Goal: Information Seeking & Learning: Learn about a topic

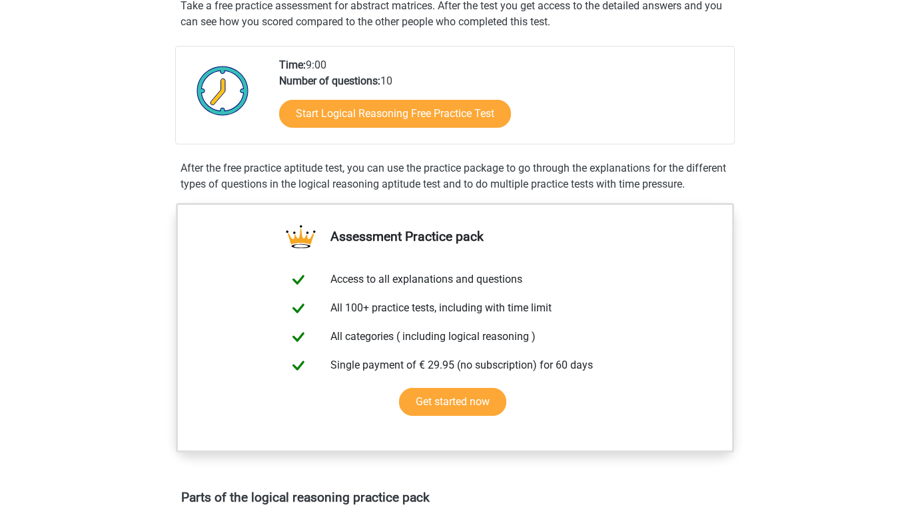
scroll to position [266, 0]
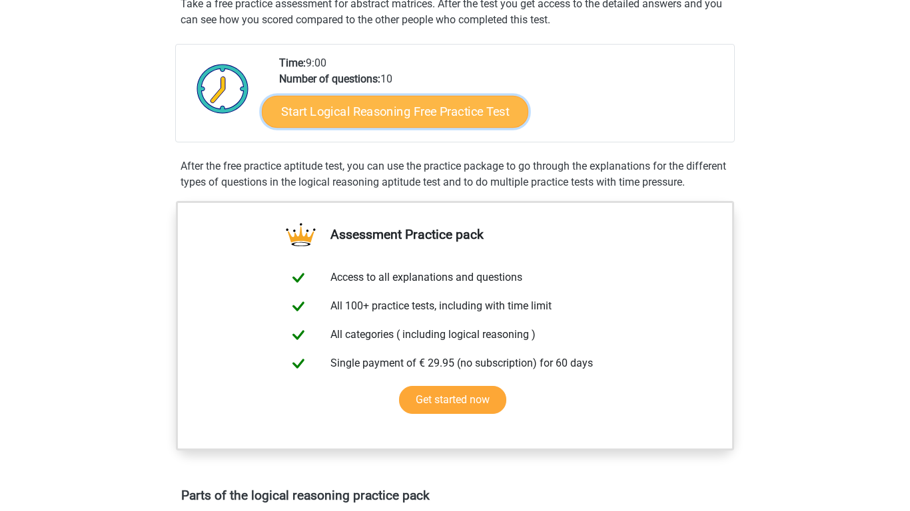
click at [352, 120] on link "Start Logical Reasoning Free Practice Test" at bounding box center [395, 111] width 266 height 32
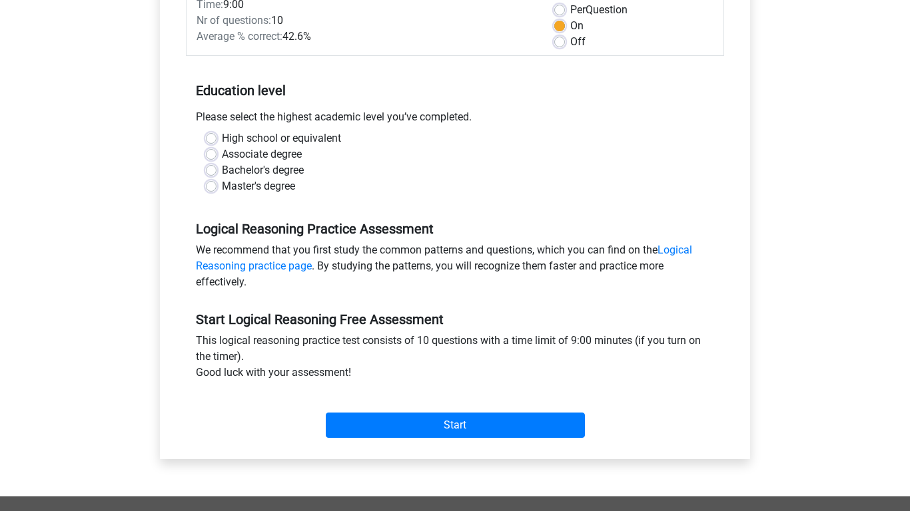
scroll to position [205, 0]
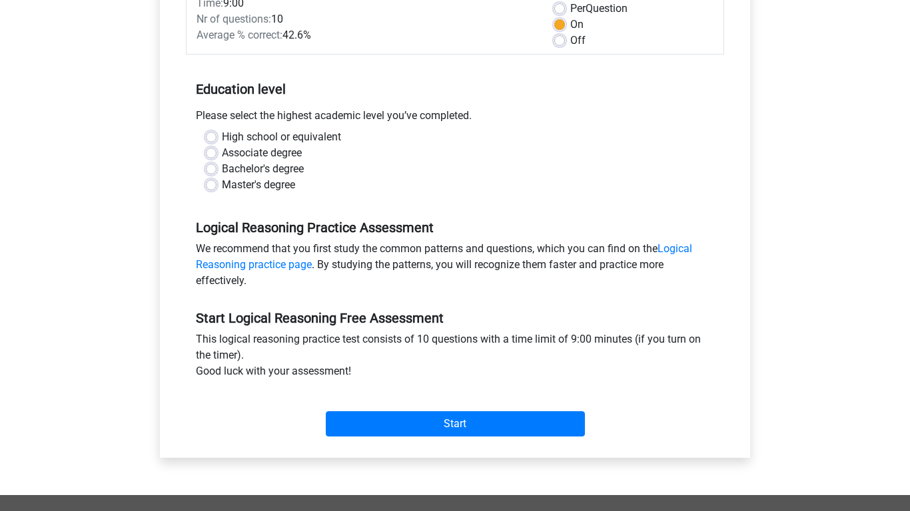
click at [222, 137] on label "High school or equivalent" at bounding box center [281, 137] width 119 height 16
click at [212, 137] on input "High school or equivalent" at bounding box center [211, 135] width 11 height 13
radio input "true"
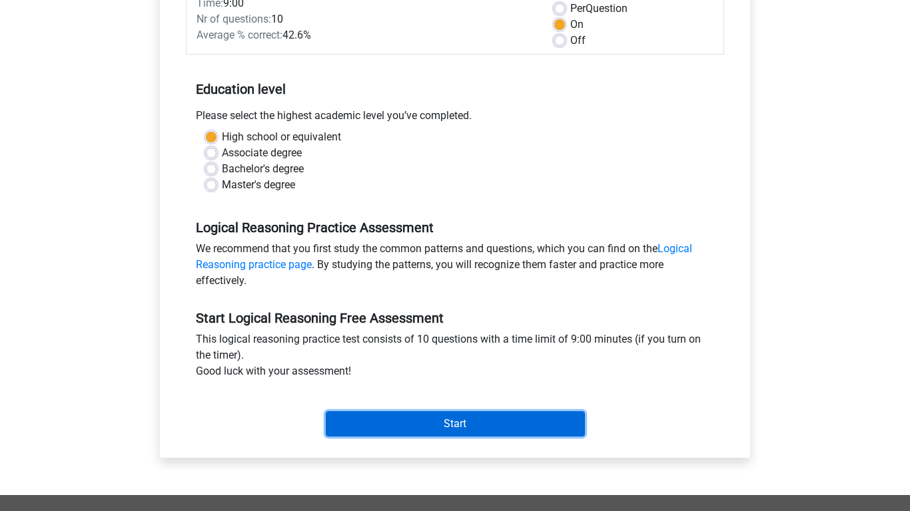
click at [351, 415] on input "Start" at bounding box center [455, 424] width 259 height 25
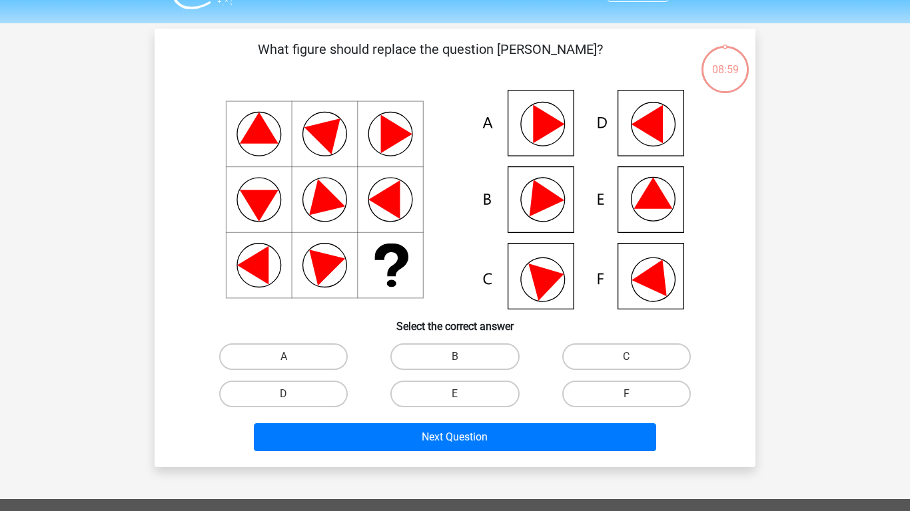
scroll to position [31, 0]
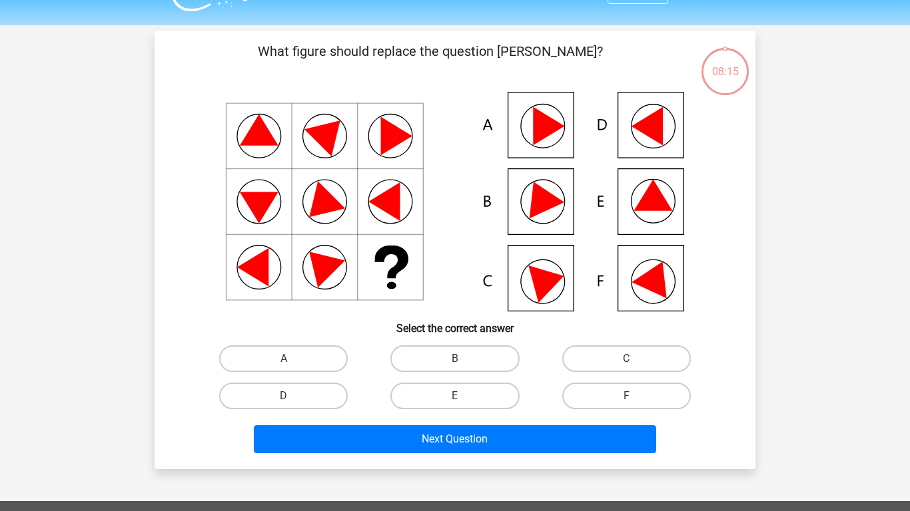
click at [462, 360] on input "B" at bounding box center [459, 363] width 9 height 9
radio input "true"
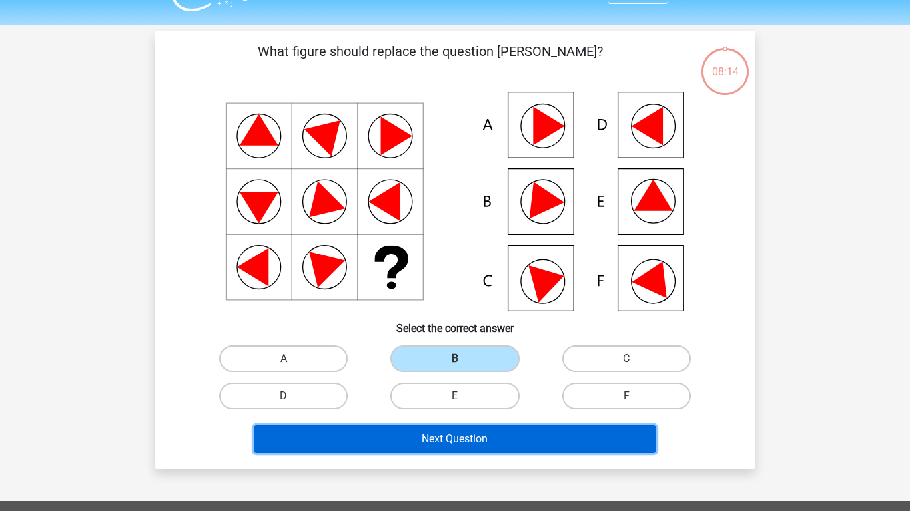
click at [476, 427] on button "Next Question" at bounding box center [455, 440] width 403 height 28
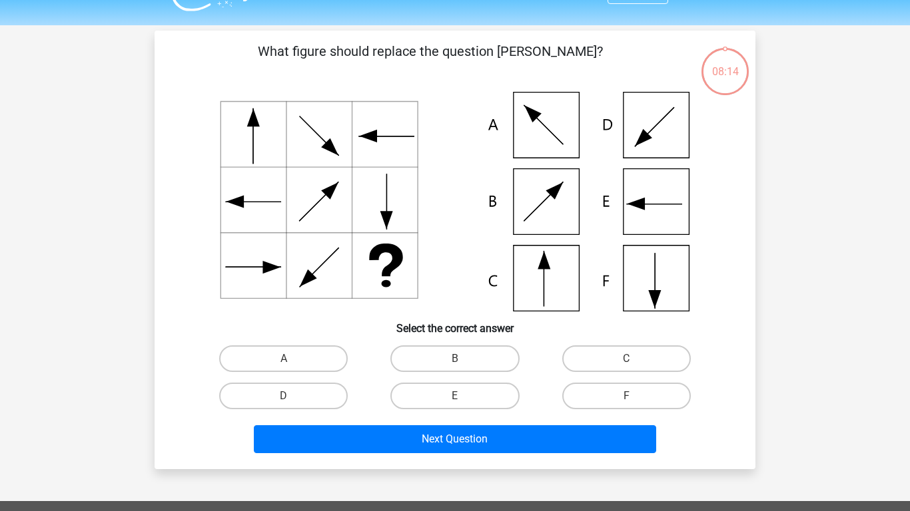
scroll to position [61, 0]
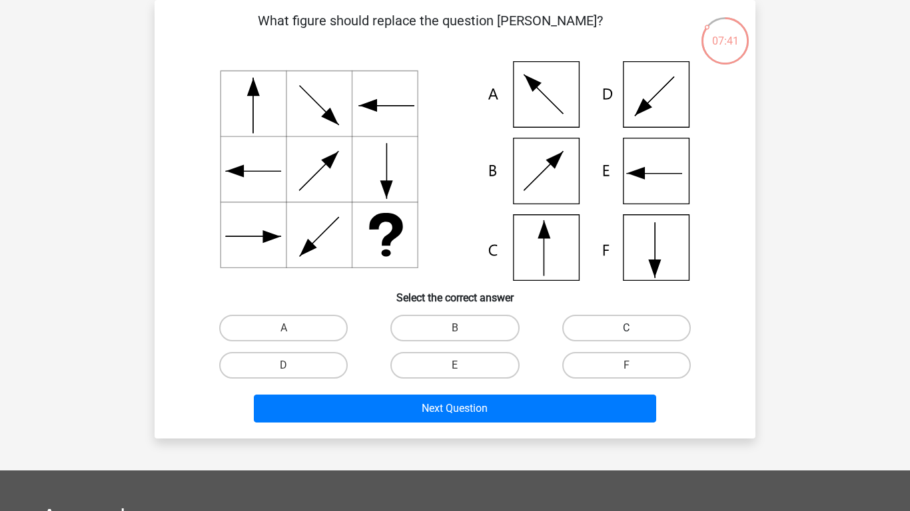
click at [597, 326] on label "C" at bounding box center [626, 328] width 129 height 27
click at [626, 328] on input "C" at bounding box center [630, 332] width 9 height 9
radio input "true"
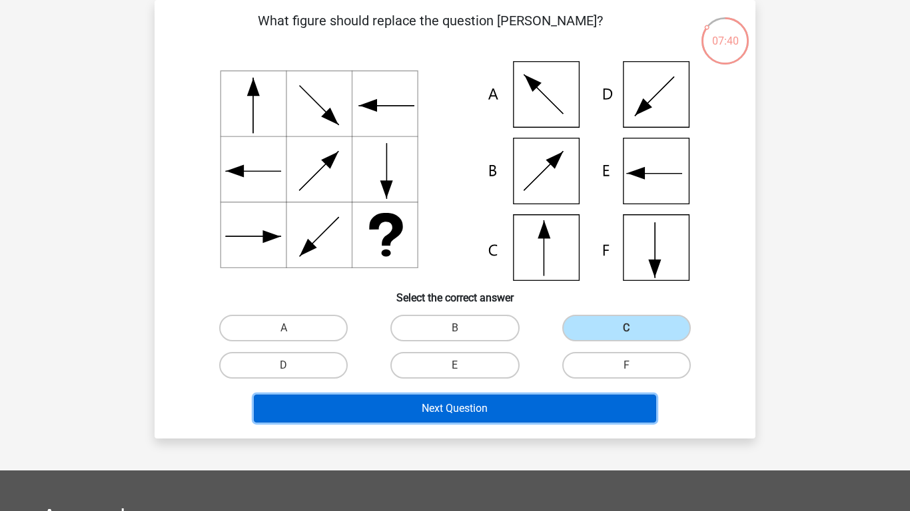
click at [520, 405] on button "Next Question" at bounding box center [455, 409] width 403 height 28
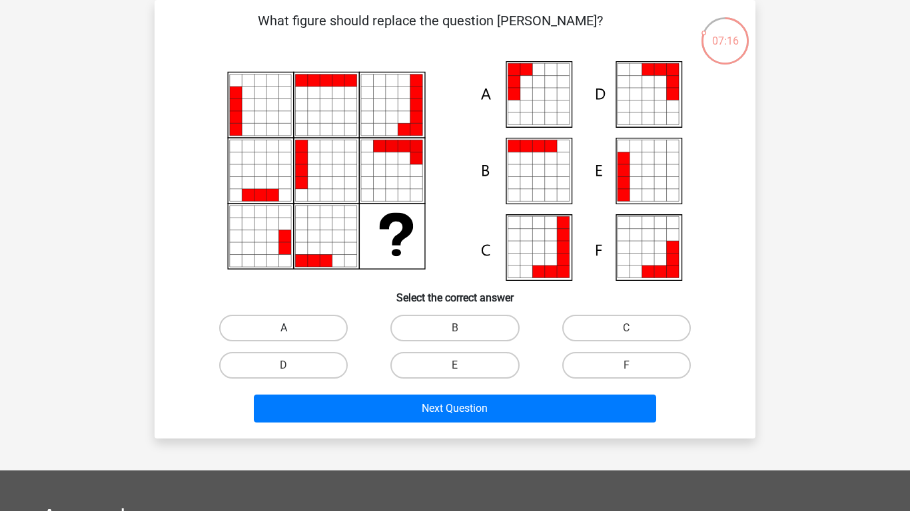
click at [306, 330] on label "A" at bounding box center [283, 328] width 129 height 27
click at [292, 330] on input "A" at bounding box center [288, 332] width 9 height 9
radio input "true"
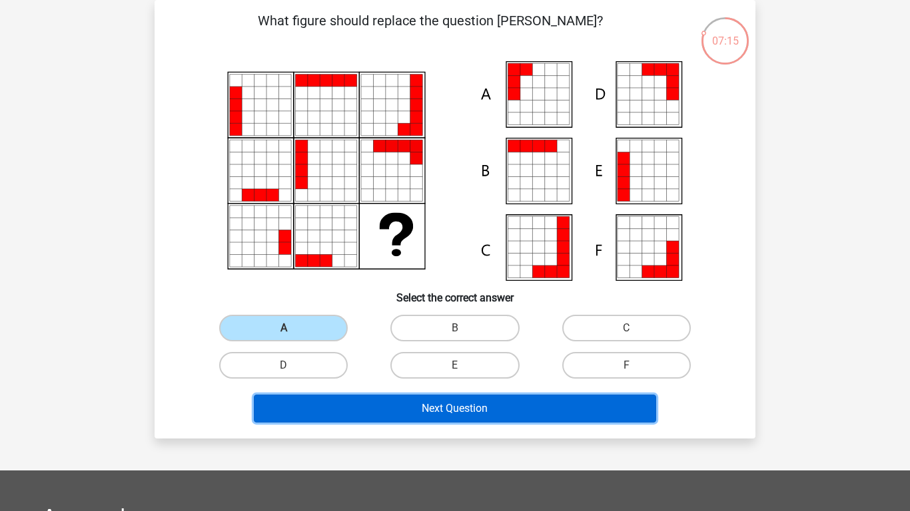
click at [414, 404] on button "Next Question" at bounding box center [455, 409] width 403 height 28
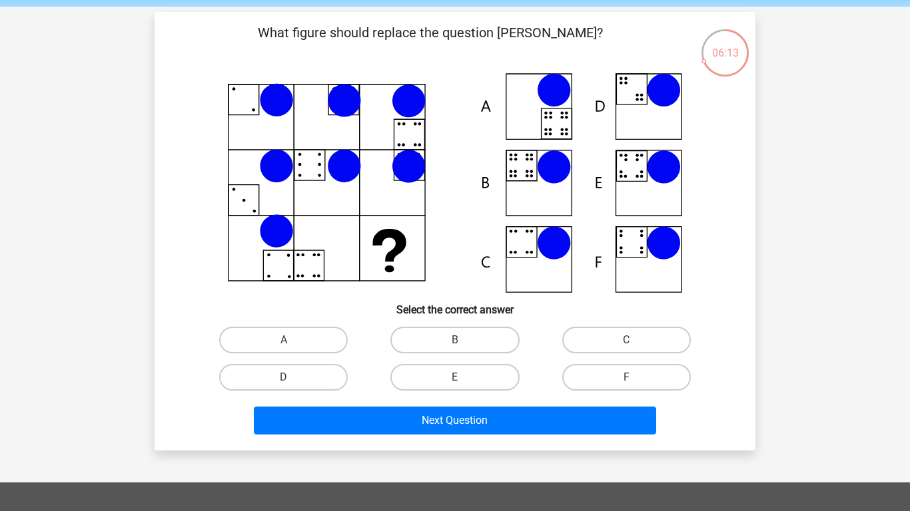
scroll to position [45, 0]
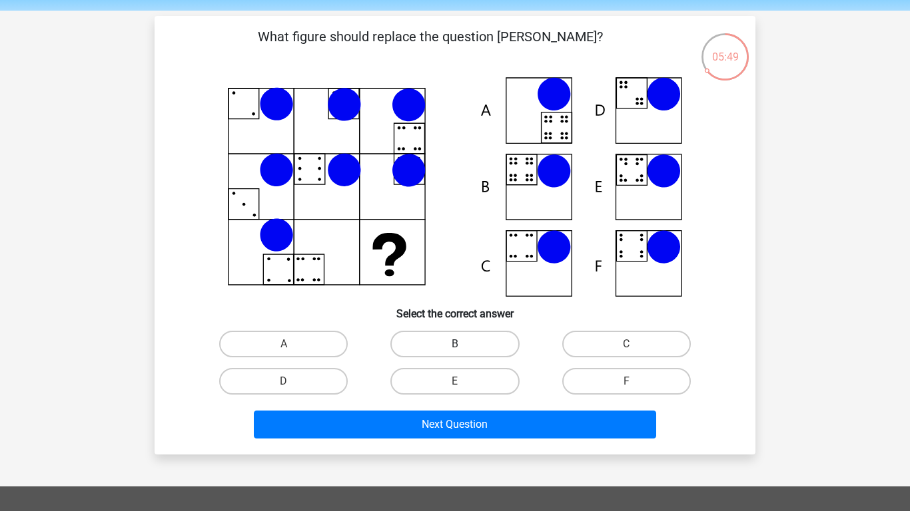
click at [439, 351] on label "B" at bounding box center [454, 344] width 129 height 27
click at [455, 351] on input "B" at bounding box center [459, 348] width 9 height 9
radio input "true"
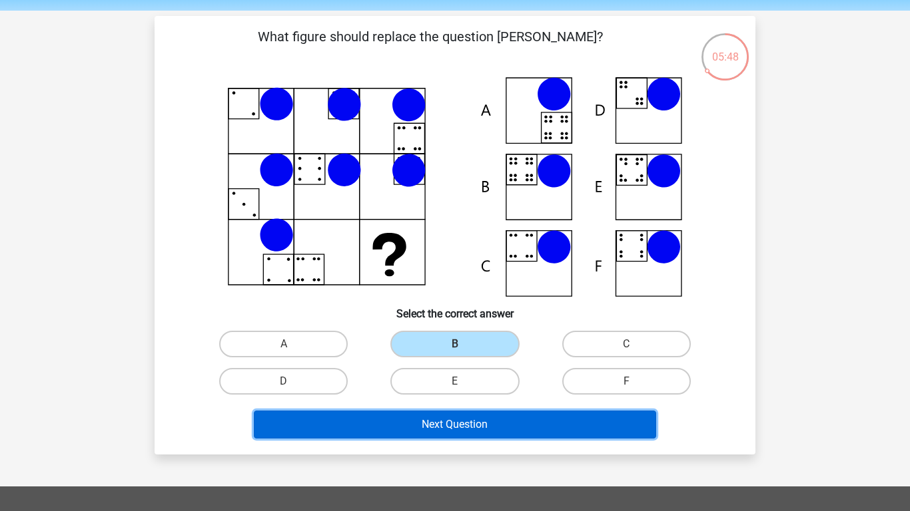
click at [440, 429] on button "Next Question" at bounding box center [455, 425] width 403 height 28
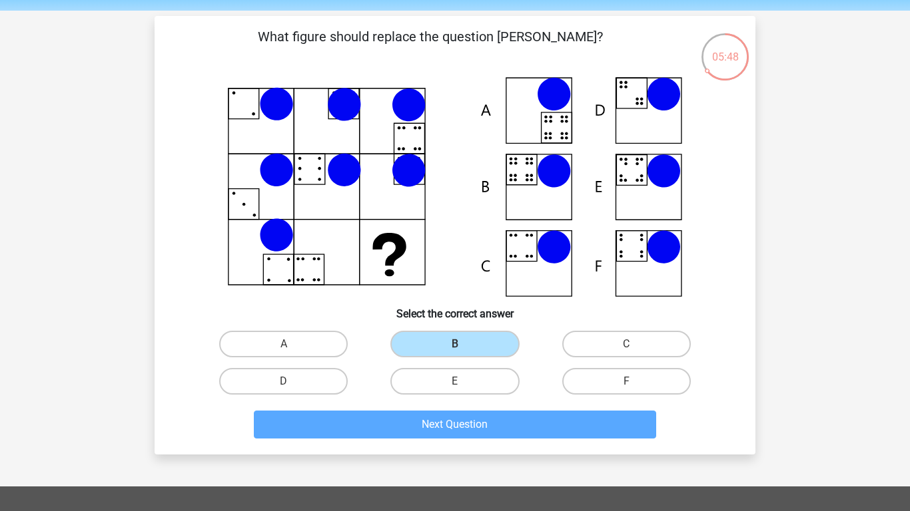
scroll to position [61, 0]
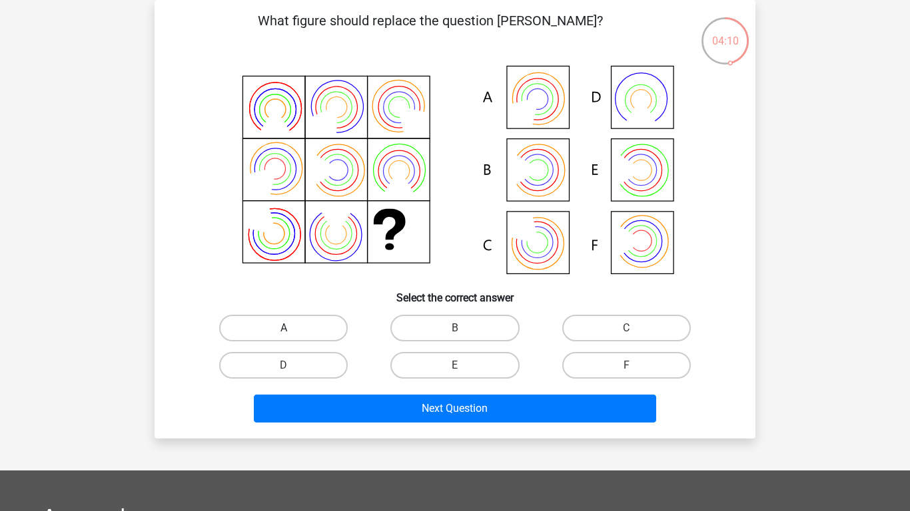
click at [323, 328] on label "A" at bounding box center [283, 328] width 129 height 27
click at [292, 328] on input "A" at bounding box center [288, 332] width 9 height 9
radio input "true"
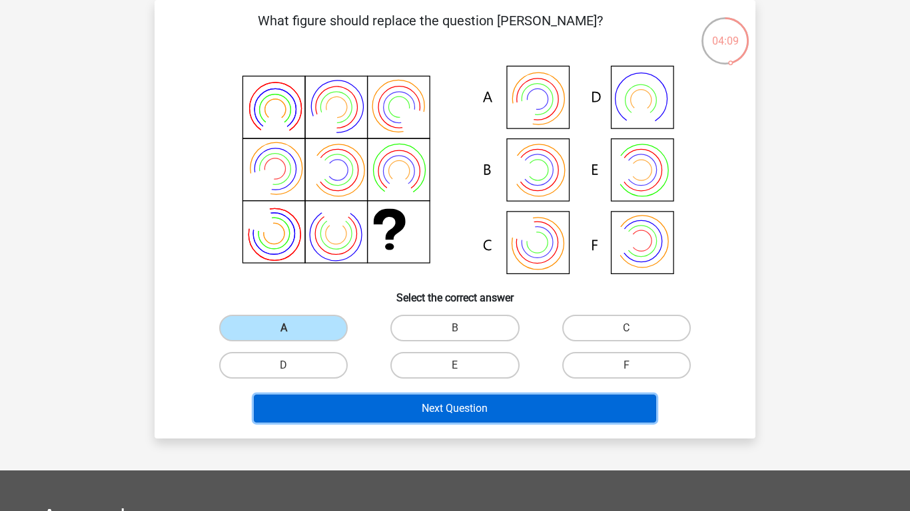
click at [364, 401] on button "Next Question" at bounding box center [455, 409] width 403 height 28
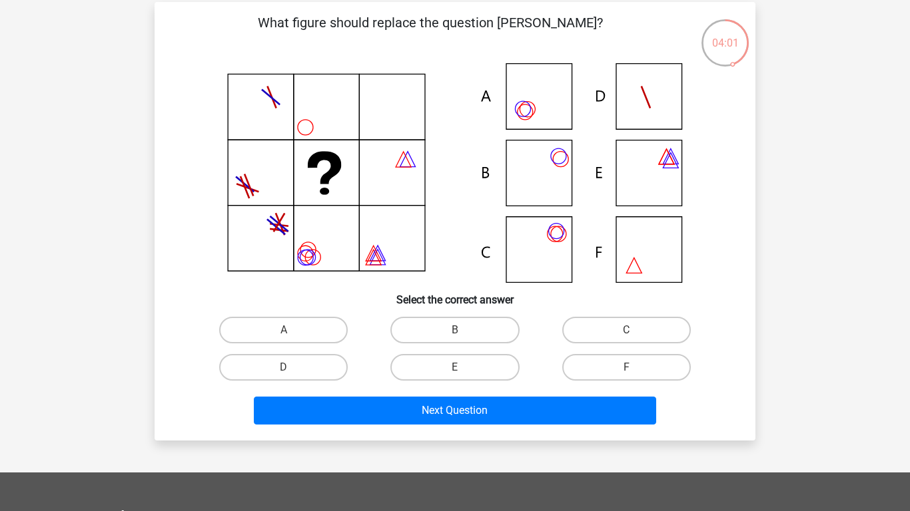
scroll to position [60, 0]
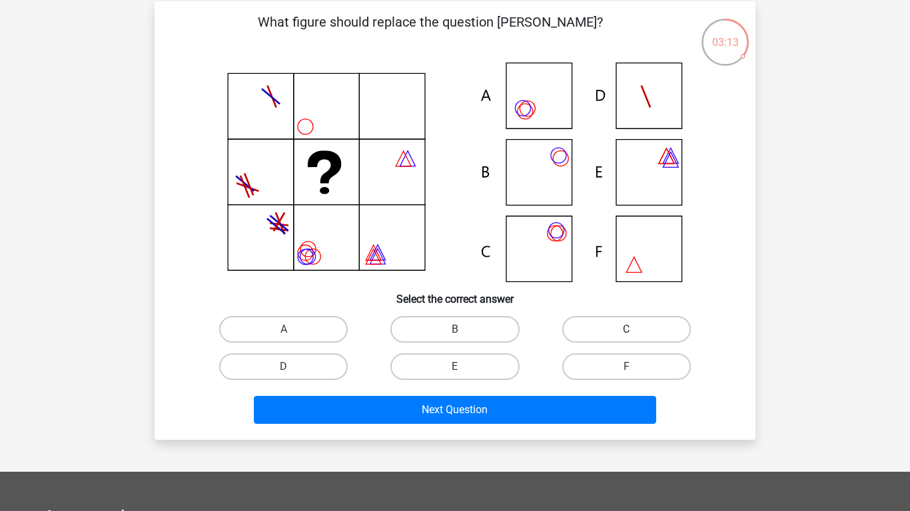
click at [607, 337] on label "C" at bounding box center [626, 329] width 129 height 27
click at [626, 337] on input "C" at bounding box center [630, 334] width 9 height 9
radio input "true"
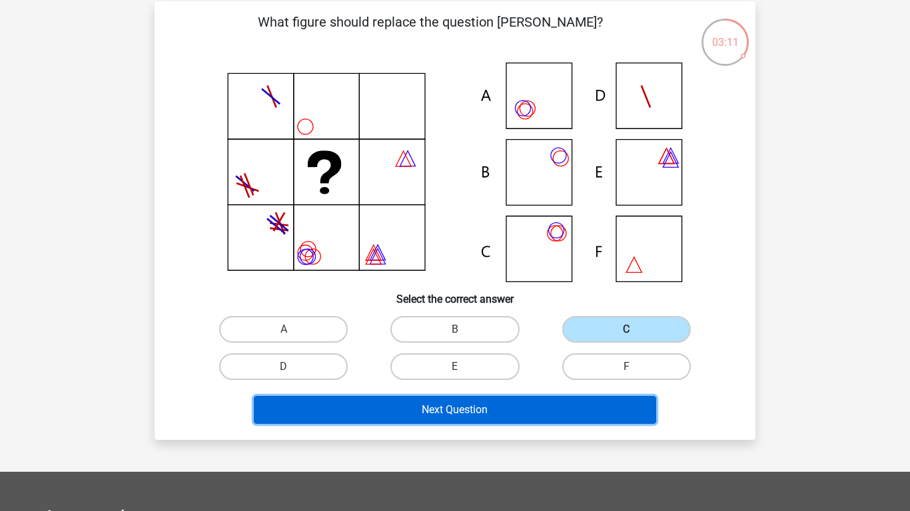
click at [543, 415] on button "Next Question" at bounding box center [455, 410] width 403 height 28
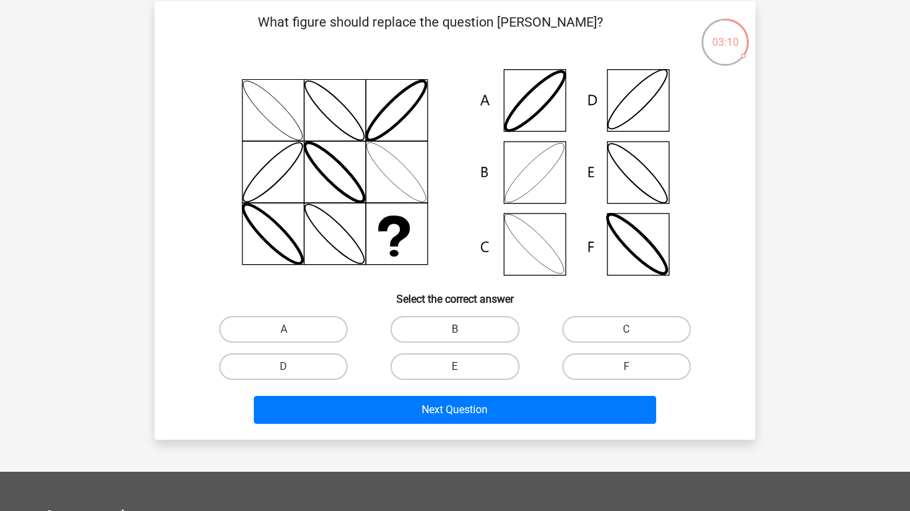
scroll to position [61, 0]
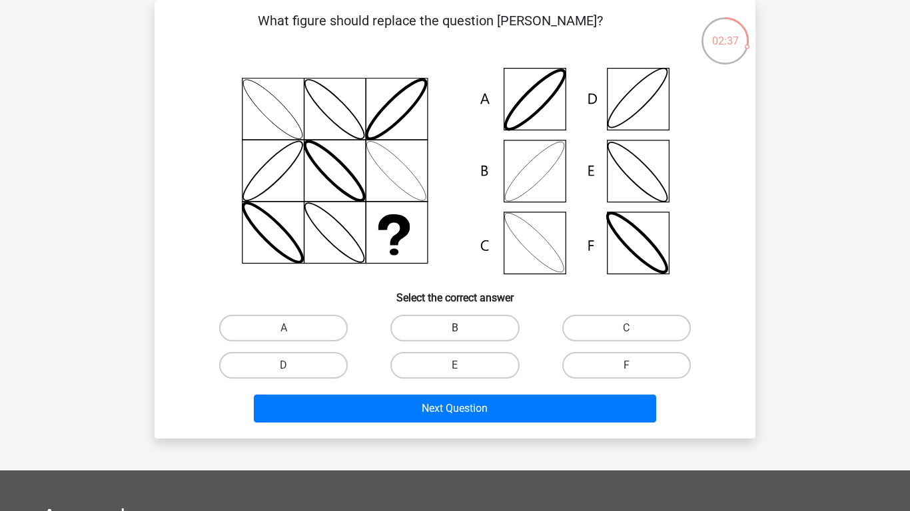
click at [444, 336] on label "B" at bounding box center [454, 328] width 129 height 27
click at [455, 336] on input "B" at bounding box center [459, 332] width 9 height 9
radio input "true"
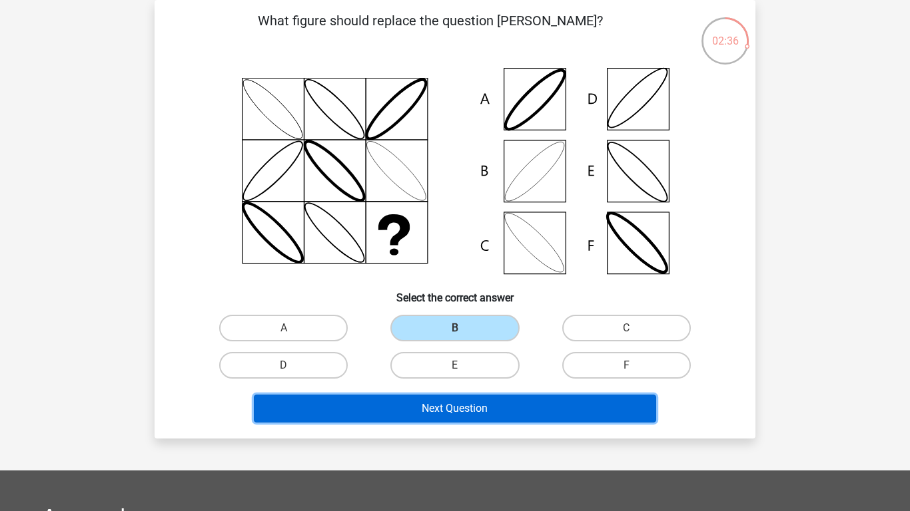
click at [430, 402] on button "Next Question" at bounding box center [455, 409] width 403 height 28
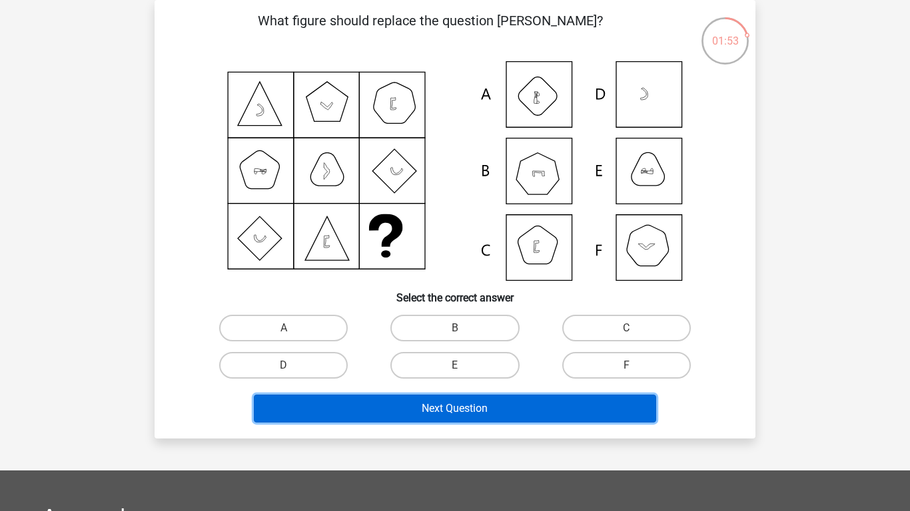
click at [442, 404] on button "Next Question" at bounding box center [455, 409] width 403 height 28
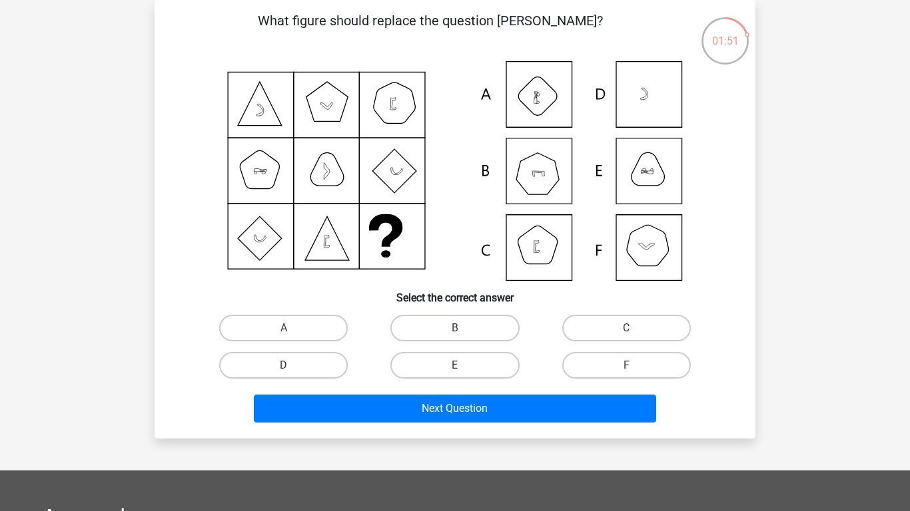
click at [421, 296] on h6 "Select the correct answer" at bounding box center [455, 292] width 558 height 23
click at [398, 295] on h6 "Select the correct answer" at bounding box center [455, 292] width 558 height 23
click at [329, 361] on label "D" at bounding box center [283, 365] width 129 height 27
click at [292, 366] on input "D" at bounding box center [288, 370] width 9 height 9
radio input "true"
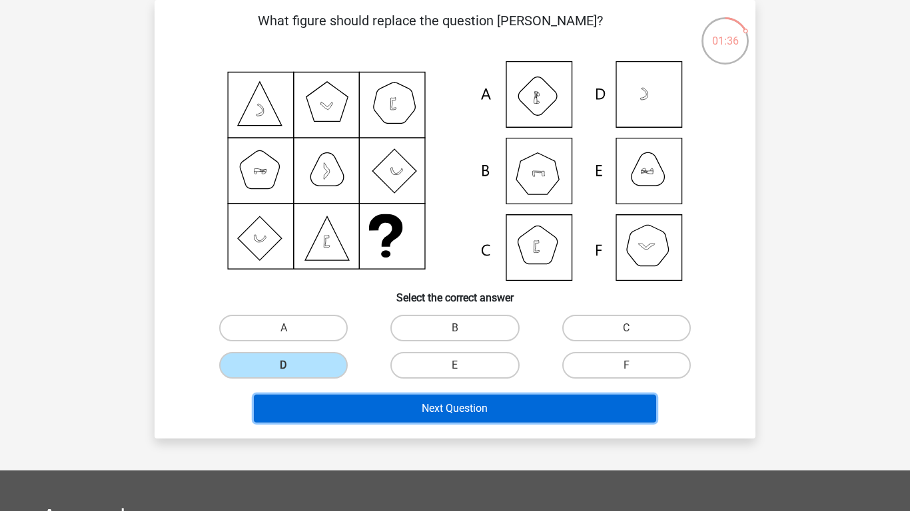
click at [384, 400] on button "Next Question" at bounding box center [455, 409] width 403 height 28
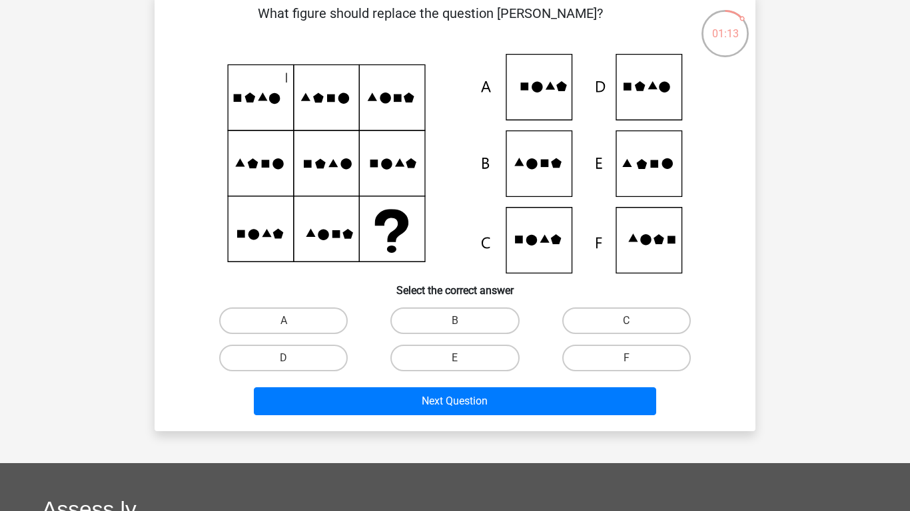
scroll to position [0, 0]
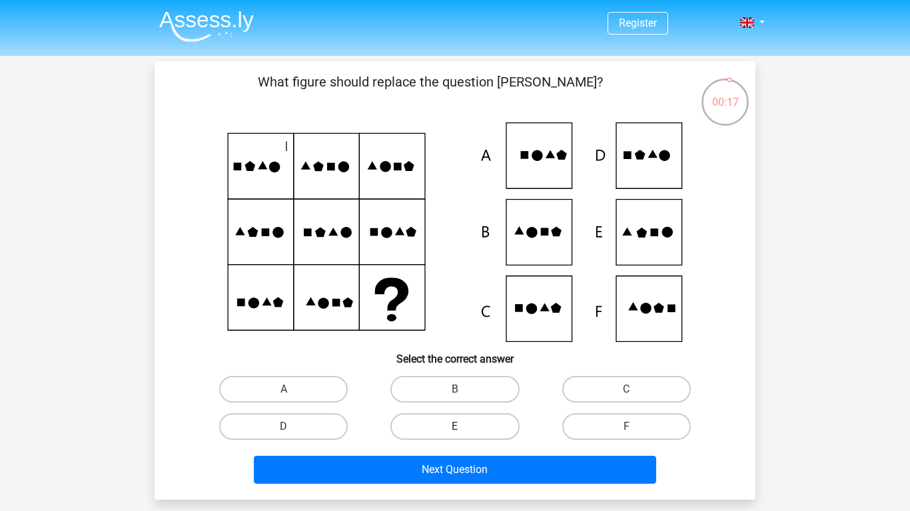
click at [464, 432] on label "E" at bounding box center [454, 427] width 129 height 27
click at [464, 432] on input "E" at bounding box center [459, 431] width 9 height 9
radio input "true"
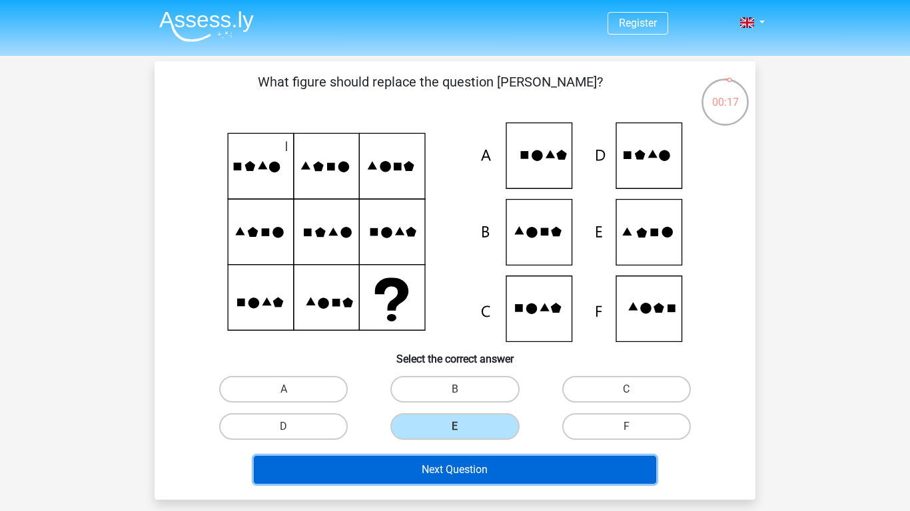
click at [480, 470] on button "Next Question" at bounding box center [455, 470] width 403 height 28
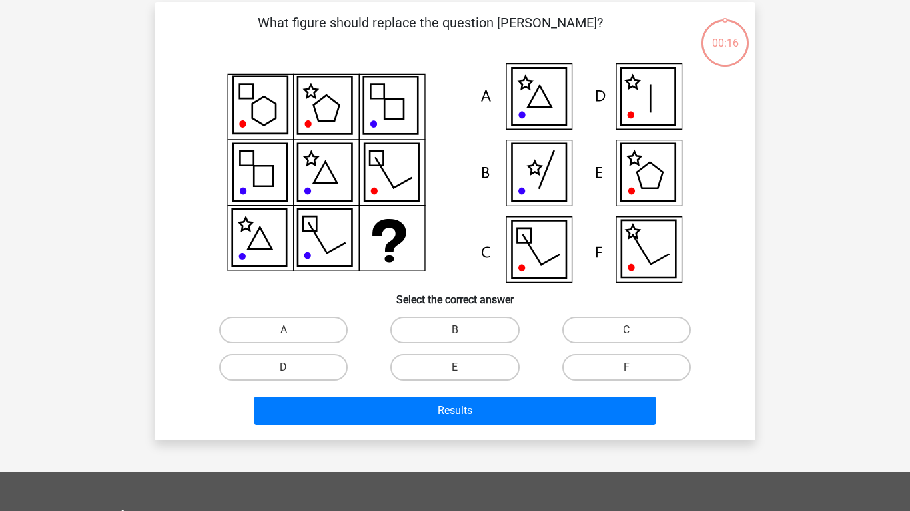
scroll to position [61, 0]
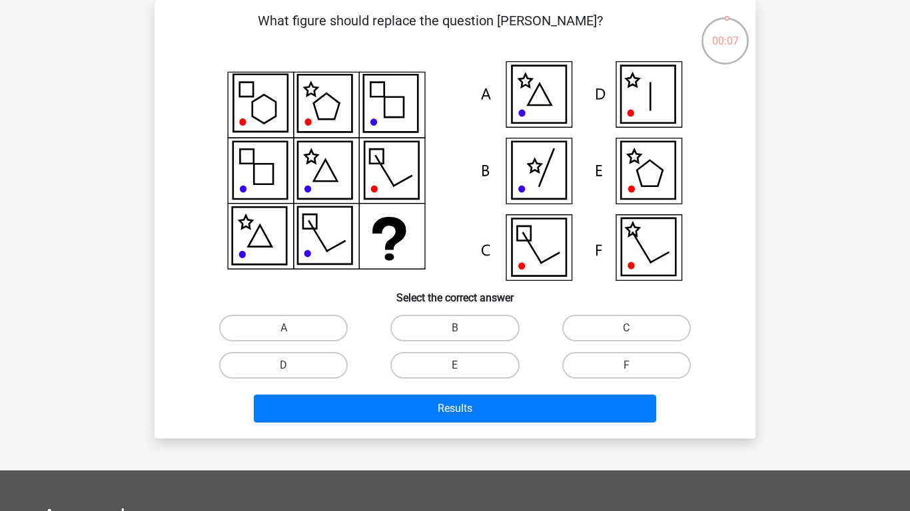
click at [725, 41] on div "00:07" at bounding box center [725, 32] width 50 height 33
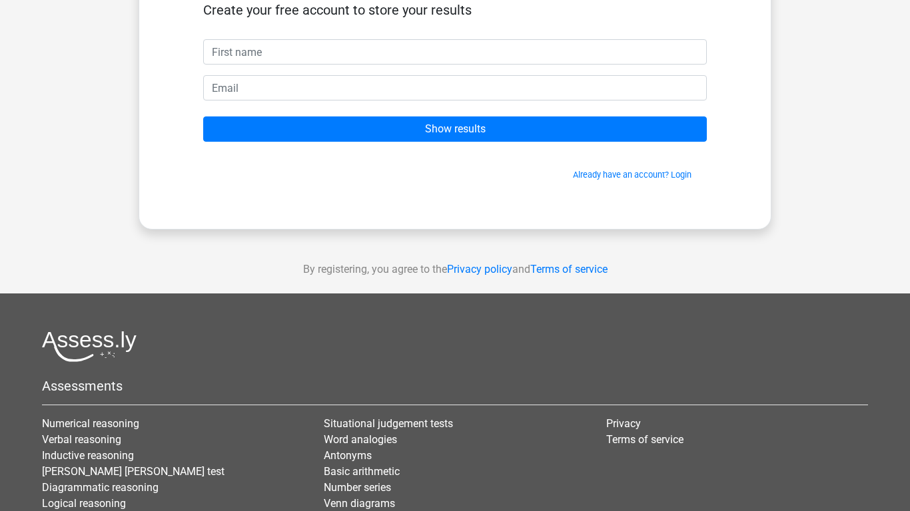
scroll to position [110, 0]
